Goal: Find specific page/section: Find specific page/section

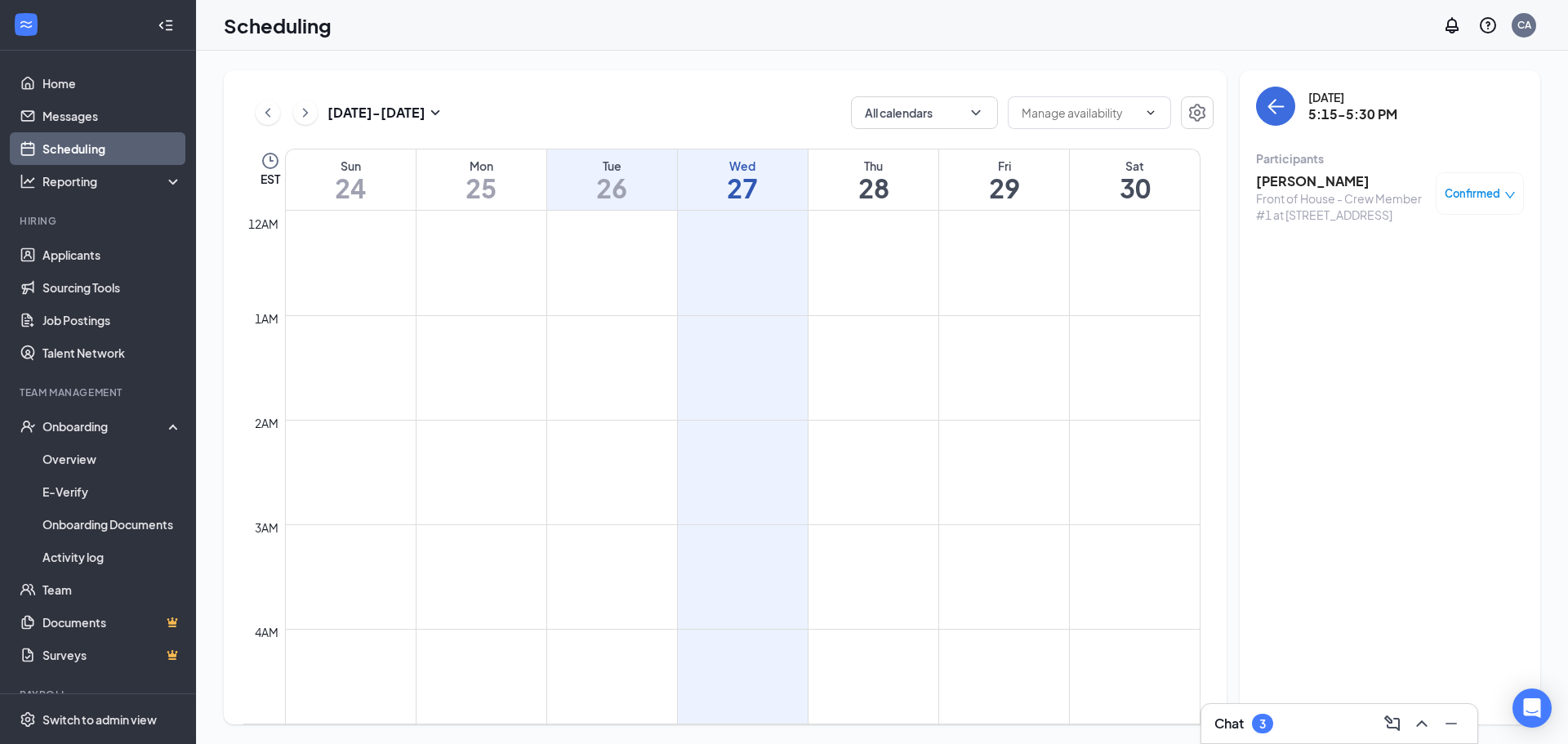
scroll to position [735, 0]
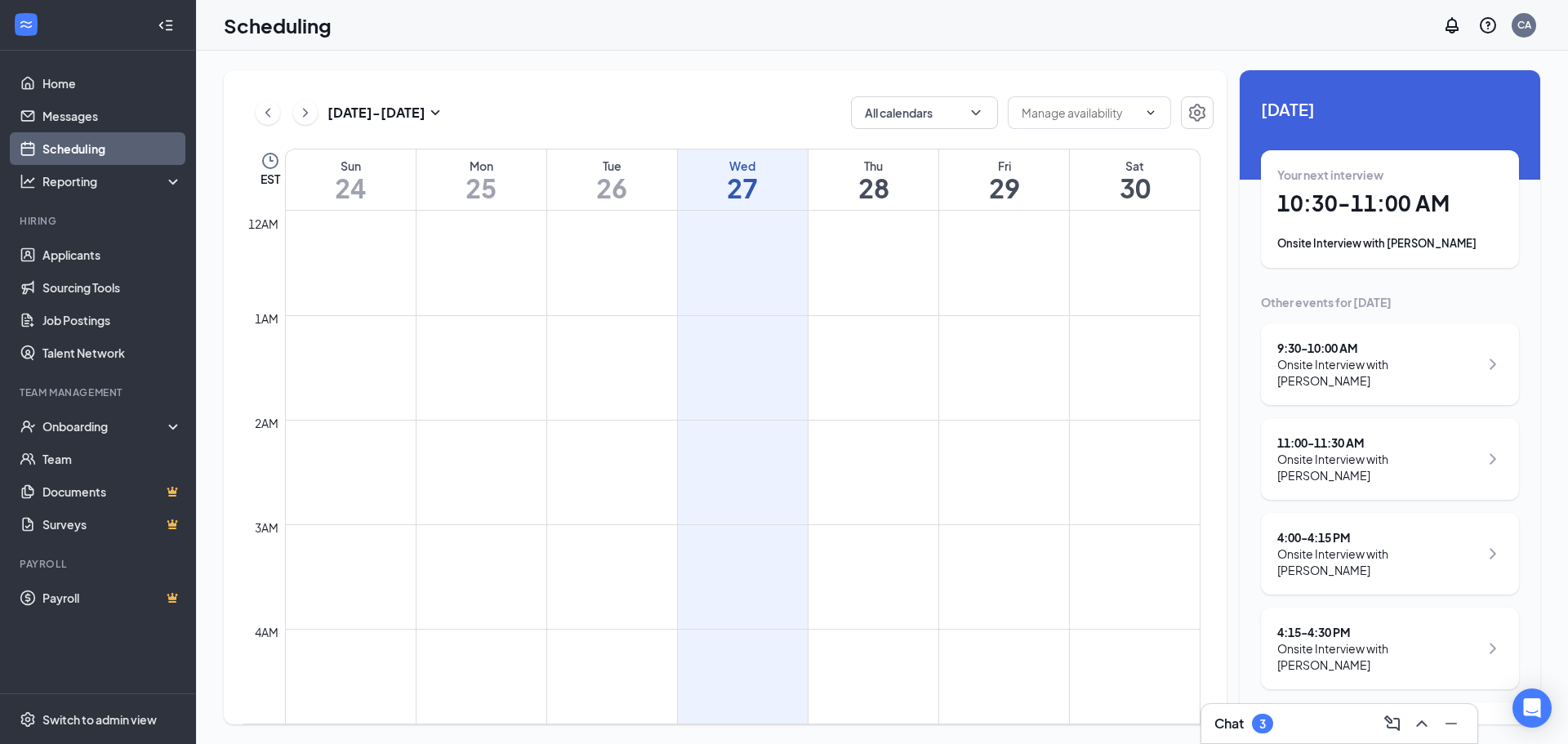
scroll to position [802, 0]
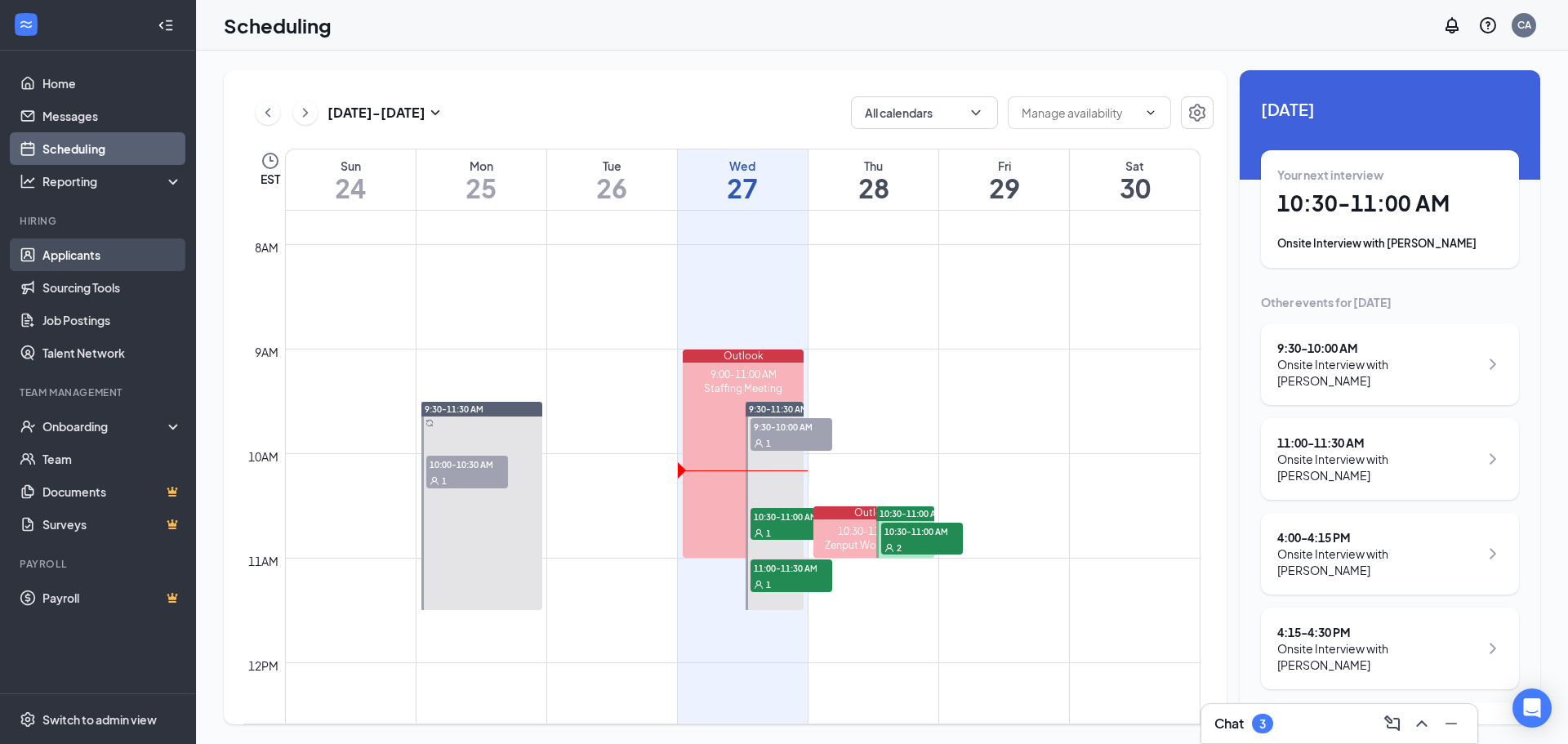
click at [68, 263] on link "Applicants" at bounding box center [112, 254] width 140 height 32
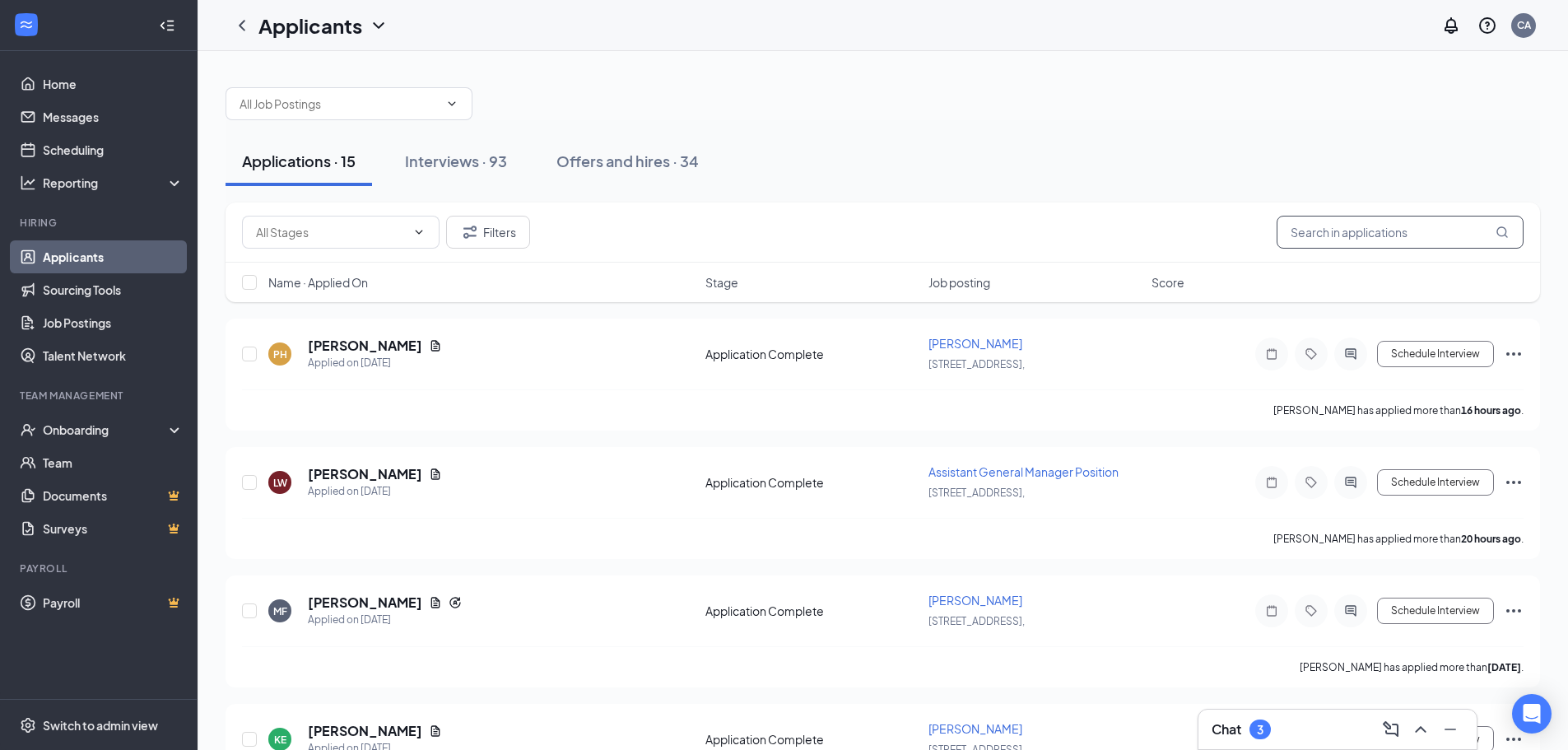
click at [1415, 231] on input "text" at bounding box center [1400, 232] width 247 height 33
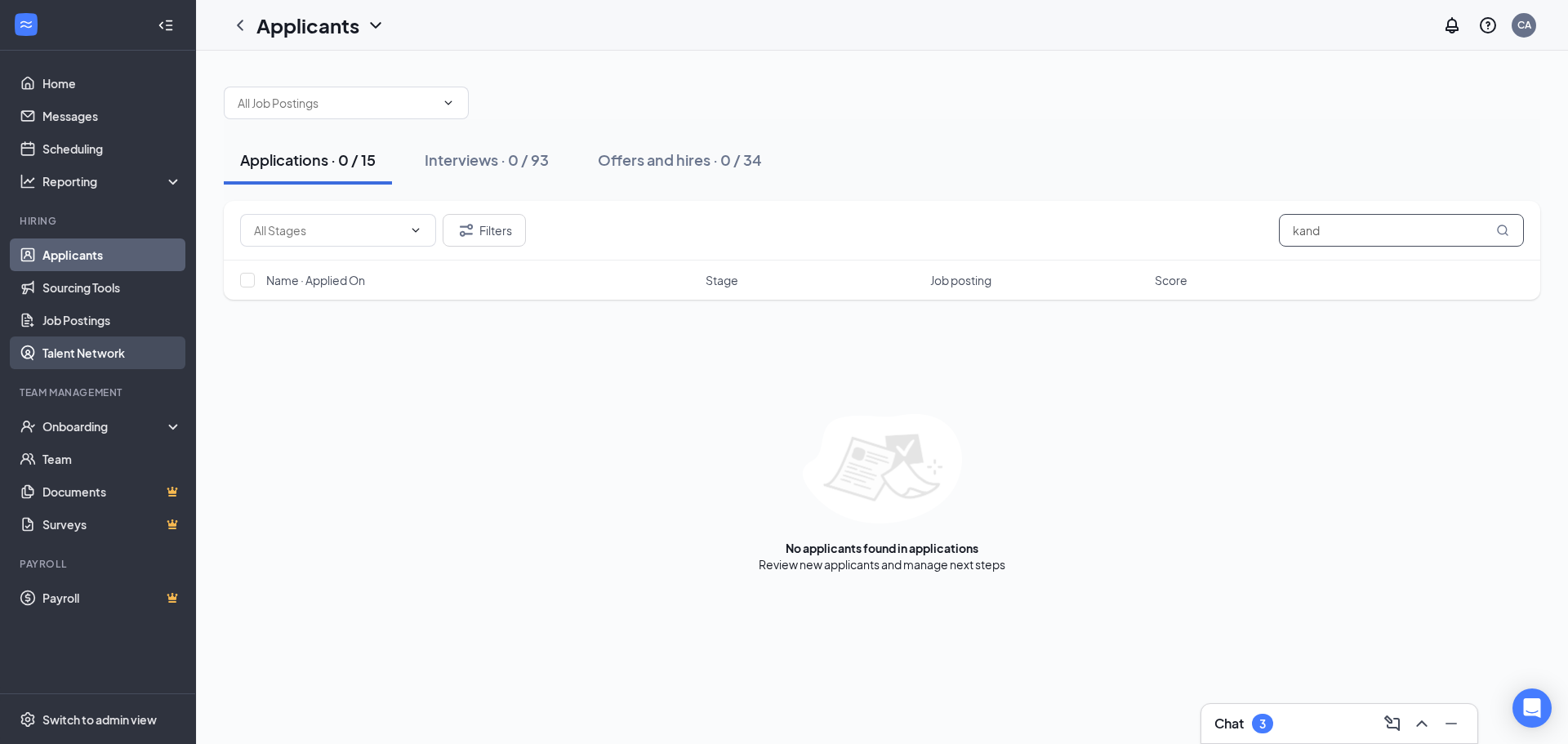
type input "kand"
click at [114, 348] on link "Talent Network" at bounding box center [112, 353] width 140 height 32
